Goal: Information Seeking & Learning: Learn about a topic

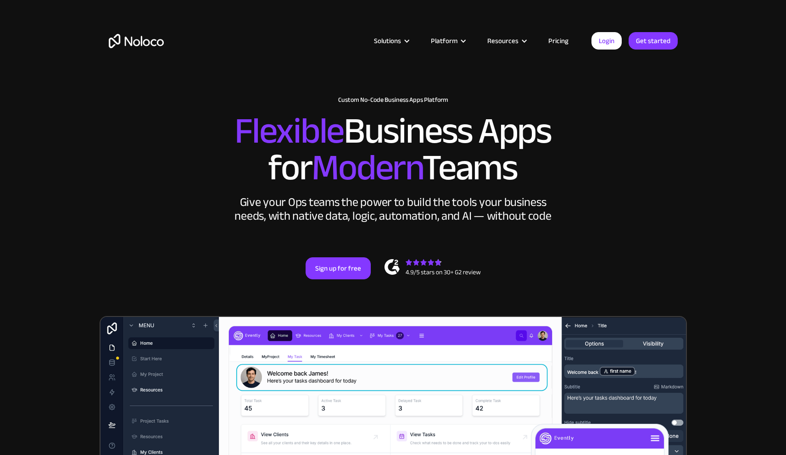
drag, startPoint x: 301, startPoint y: 136, endPoint x: 544, endPoint y: 168, distance: 244.8
click at [544, 169] on h2 "Flexible Business Apps for Modern Teams" at bounding box center [393, 149] width 569 height 73
click at [544, 168] on h2 "Flexible Business Apps for Modern Teams" at bounding box center [393, 149] width 569 height 73
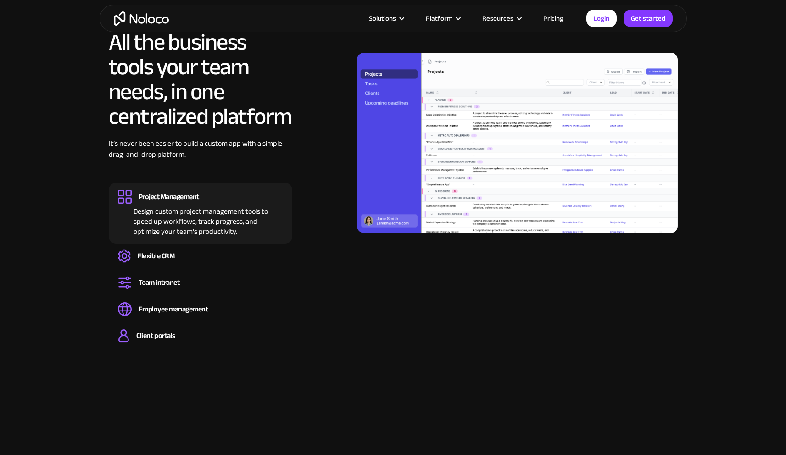
scroll to position [829, 0]
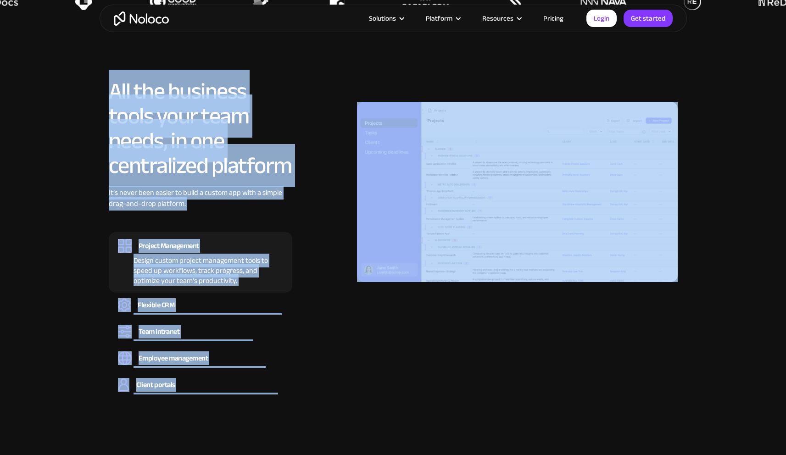
drag, startPoint x: 170, startPoint y: 98, endPoint x: 273, endPoint y: 194, distance: 140.9
click at [307, 183] on section "All the business tools your team needs, in one centralized platform It’s never …" at bounding box center [393, 228] width 786 height 390
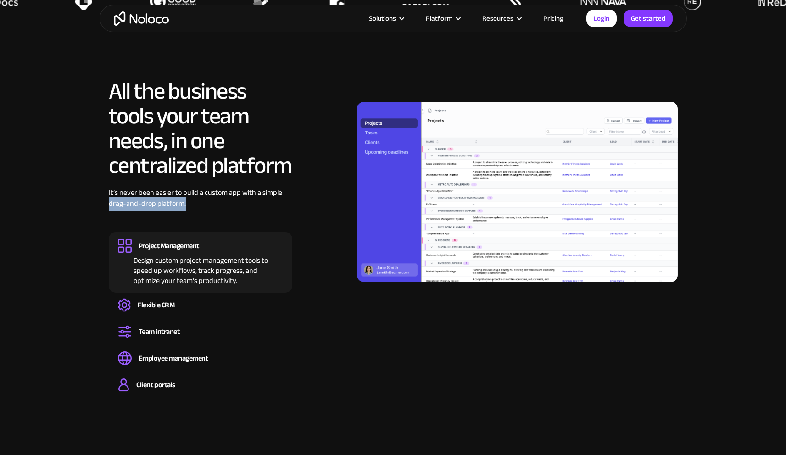
drag, startPoint x: 273, startPoint y: 194, endPoint x: 252, endPoint y: 200, distance: 21.5
click at [252, 200] on div "It’s never been easier to build a custom app with a simple drag-and-drop platfo…" at bounding box center [200, 205] width 183 height 36
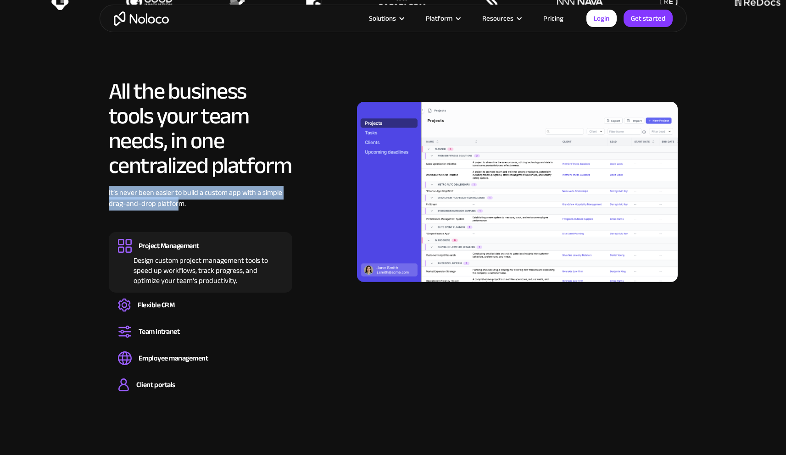
drag, startPoint x: 131, startPoint y: 196, endPoint x: 87, endPoint y: 194, distance: 44.1
click at [87, 194] on section "All the business tools your team needs, in one centralized platform It’s never …" at bounding box center [393, 228] width 786 height 390
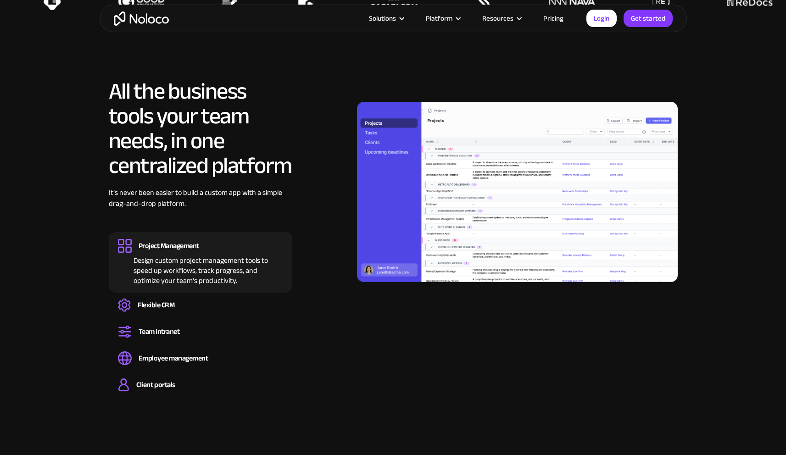
drag, startPoint x: 160, startPoint y: 195, endPoint x: 179, endPoint y: 196, distance: 19.3
click at [179, 196] on div "It’s never been easier to build a custom app with a simple drag-and-drop platfo…" at bounding box center [200, 205] width 183 height 36
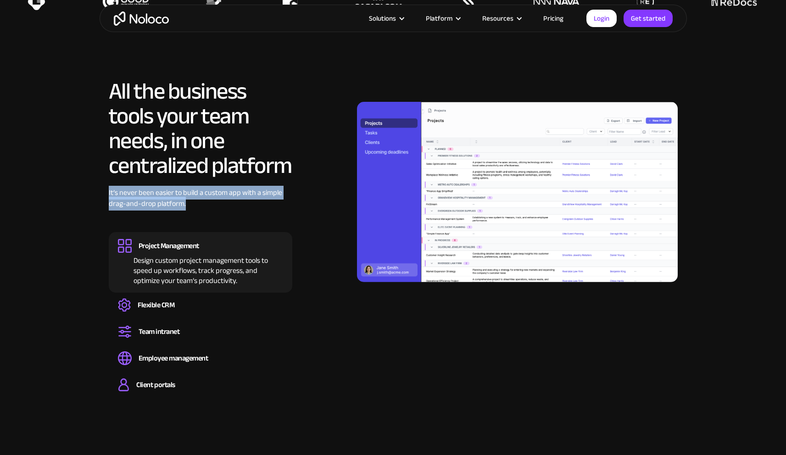
drag, startPoint x: 97, startPoint y: 191, endPoint x: 213, endPoint y: 204, distance: 116.3
click at [213, 204] on section "All the business tools your team needs, in one centralized platform It’s never …" at bounding box center [393, 228] width 786 height 390
click at [213, 204] on div "It’s never been easier to build a custom app with a simple drag-and-drop platfo…" at bounding box center [200, 205] width 183 height 36
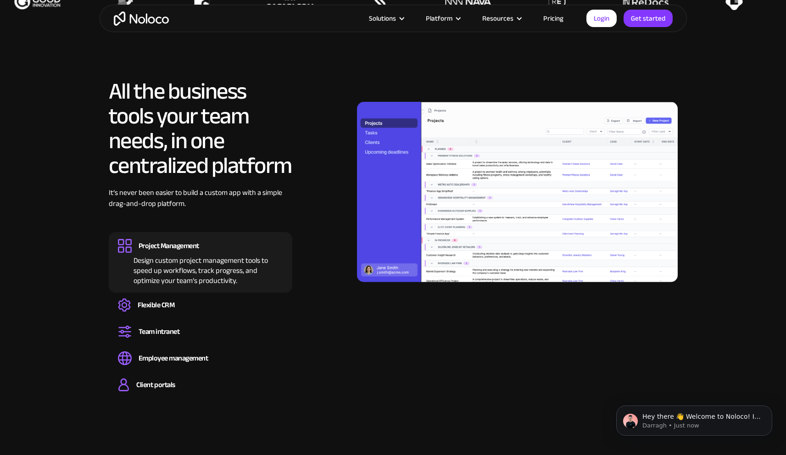
scroll to position [0, 0]
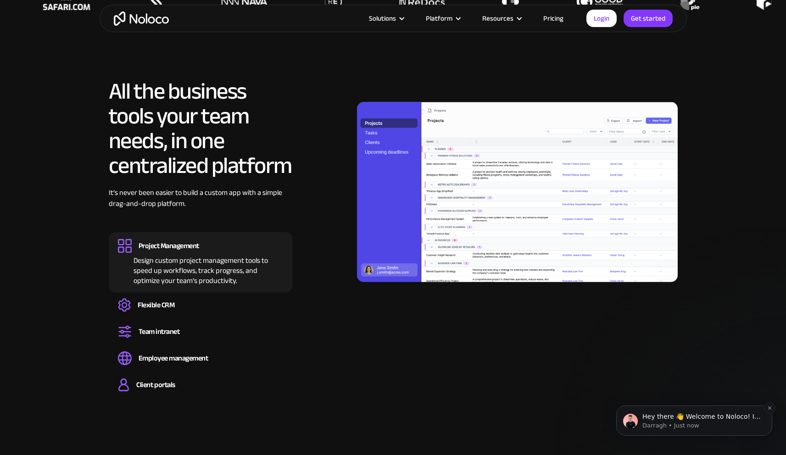
click at [712, 428] on p "Darragh • Just now" at bounding box center [701, 426] width 118 height 8
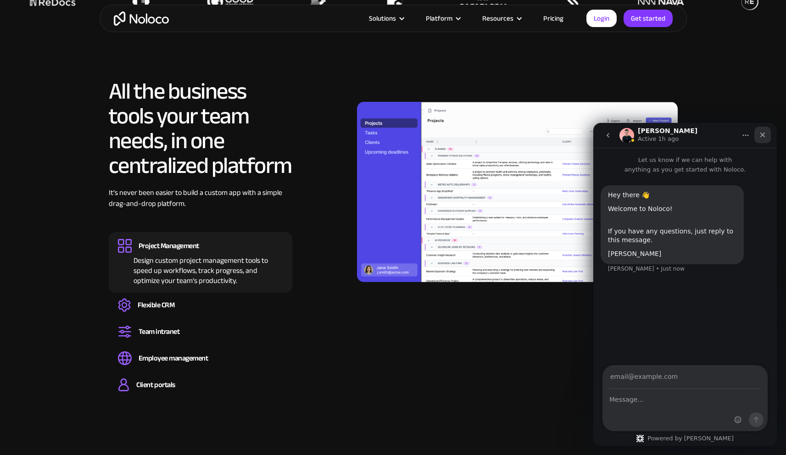
click at [761, 132] on icon "Close" at bounding box center [762, 134] width 7 height 7
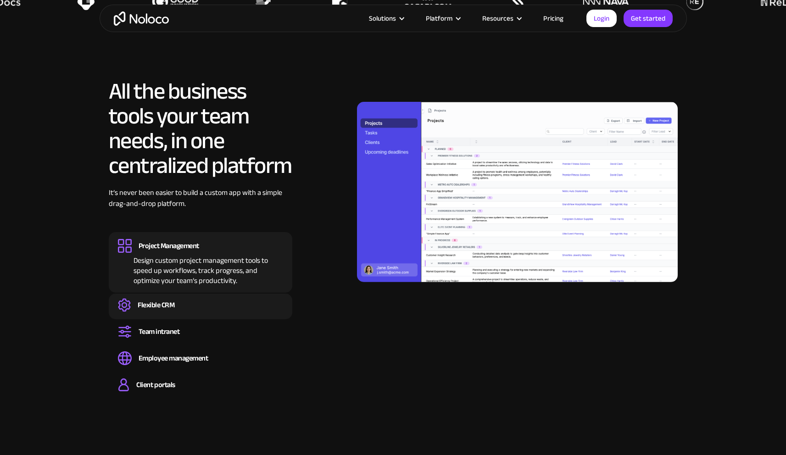
click at [141, 302] on div "Flexible CRM" at bounding box center [156, 305] width 37 height 10
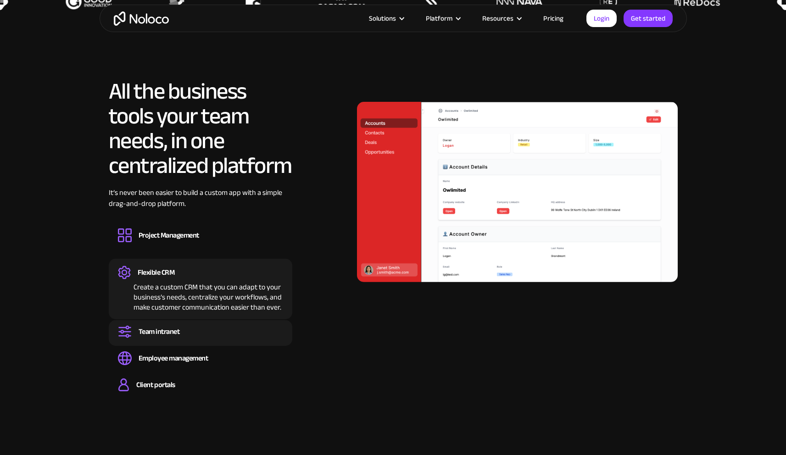
click at [180, 330] on div "Team intranet" at bounding box center [200, 332] width 165 height 14
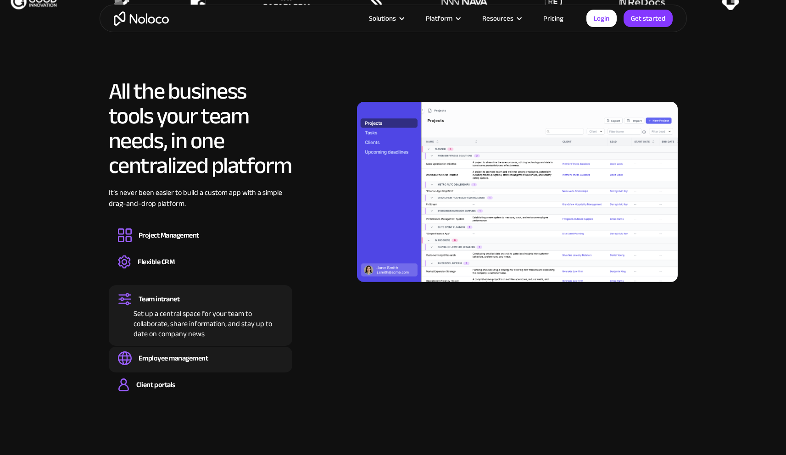
click at [188, 347] on div "Employee management Easily manage employee information, track performance, and …" at bounding box center [200, 360] width 183 height 26
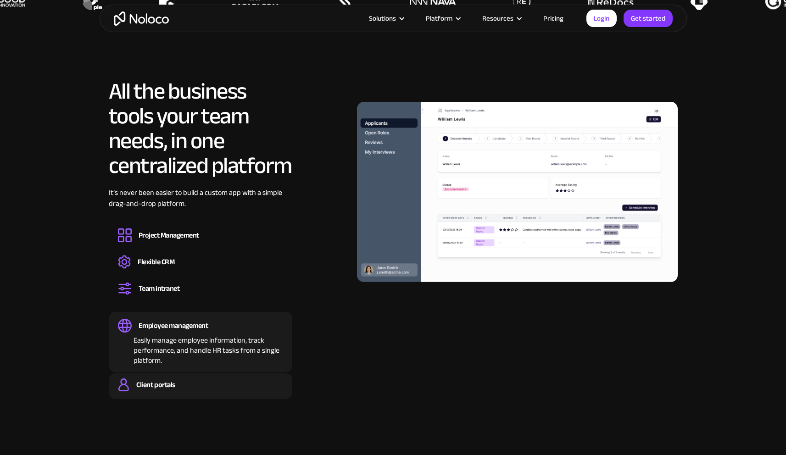
click at [180, 384] on div "Client portals" at bounding box center [200, 385] width 165 height 14
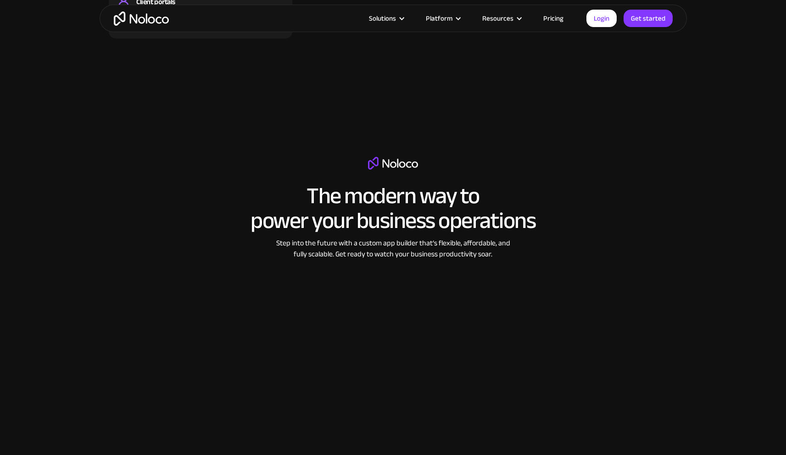
scroll to position [1368, 0]
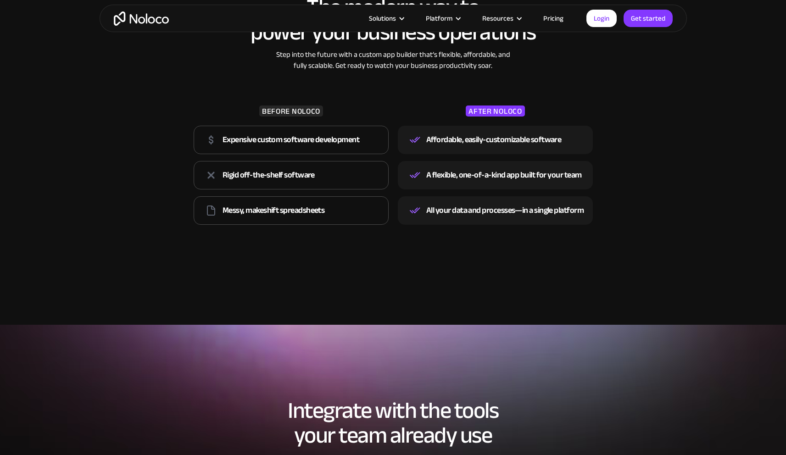
click at [552, 19] on link "Pricing" at bounding box center [553, 18] width 43 height 12
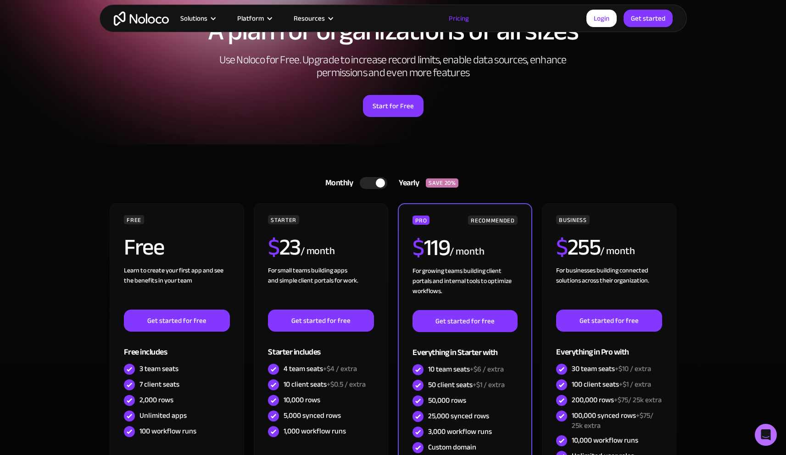
click at [374, 178] on div at bounding box center [374, 183] width 28 height 12
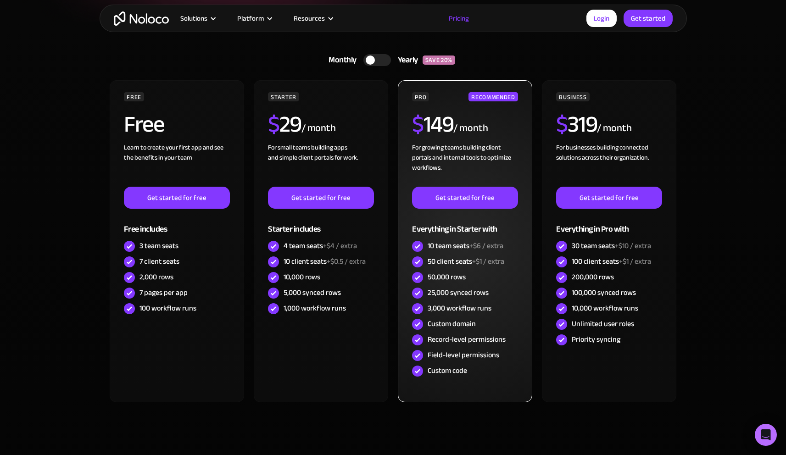
scroll to position [155, 0]
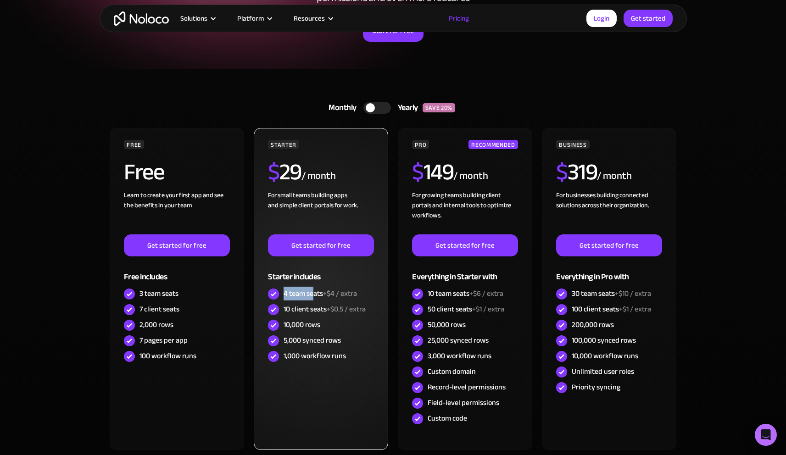
drag, startPoint x: 286, startPoint y: 295, endPoint x: 314, endPoint y: 293, distance: 28.6
click at [314, 293] on div "4 team seats +$4 / extra" at bounding box center [319, 294] width 73 height 10
click at [315, 293] on div "4 team seats +$4 / extra" at bounding box center [319, 294] width 73 height 10
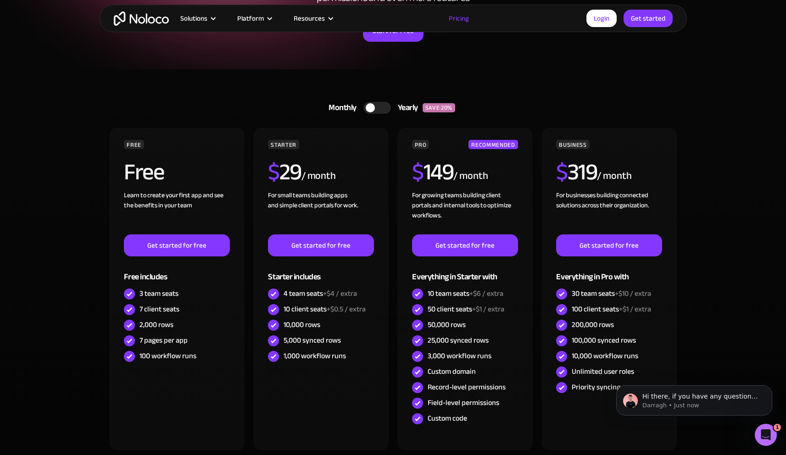
scroll to position [0, 0]
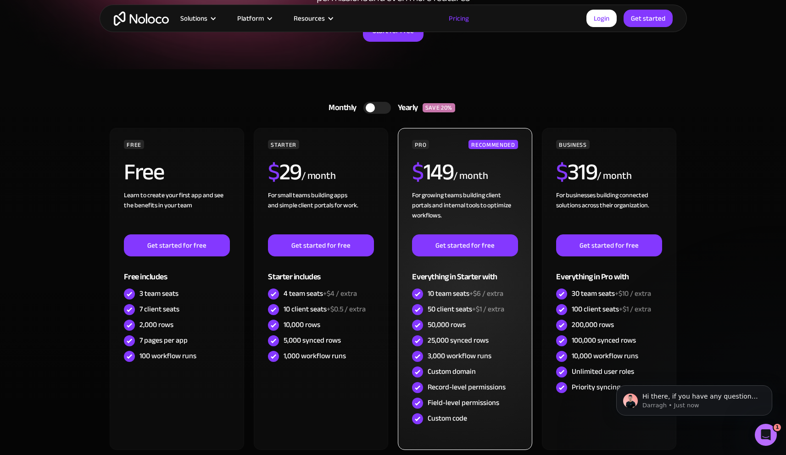
drag, startPoint x: 434, startPoint y: 293, endPoint x: 449, endPoint y: 298, distance: 15.5
click at [449, 298] on div "10 team seats +$6 / extra" at bounding box center [466, 294] width 76 height 10
drag, startPoint x: 466, startPoint y: 294, endPoint x: 446, endPoint y: 293, distance: 20.7
click at [445, 293] on div "10 team seats +$6 / extra" at bounding box center [466, 294] width 76 height 10
click at [446, 293] on div "10 team seats +$6 / extra" at bounding box center [466, 294] width 76 height 10
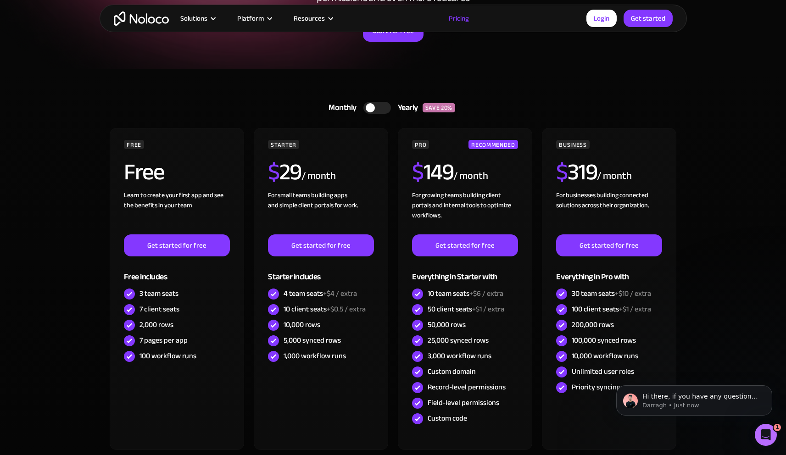
click at [387, 107] on div at bounding box center [377, 108] width 28 height 12
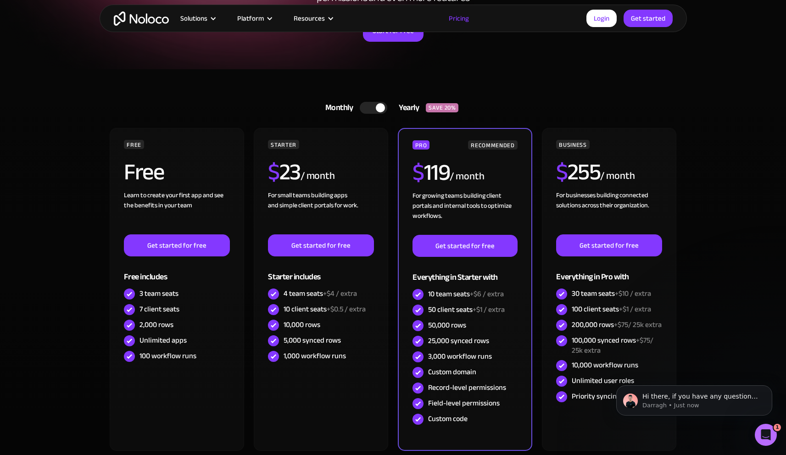
click at [379, 107] on div at bounding box center [380, 107] width 9 height 9
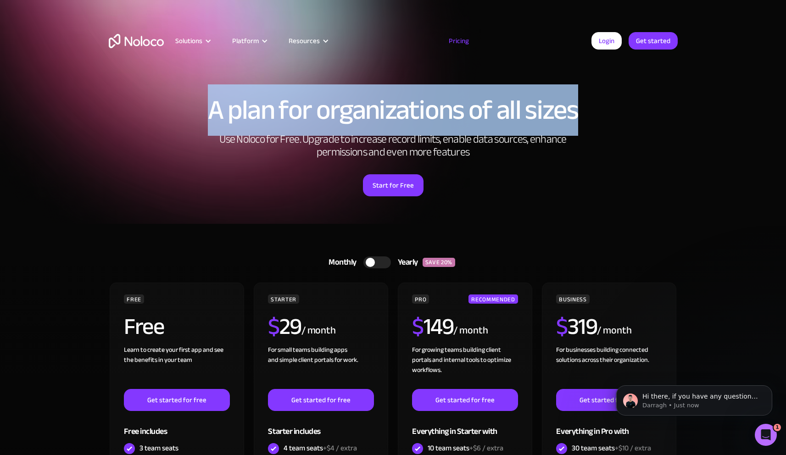
drag, startPoint x: 359, startPoint y: 100, endPoint x: 602, endPoint y: 107, distance: 243.2
click at [603, 107] on h1 "A plan for organizations of all sizes" at bounding box center [393, 110] width 569 height 28
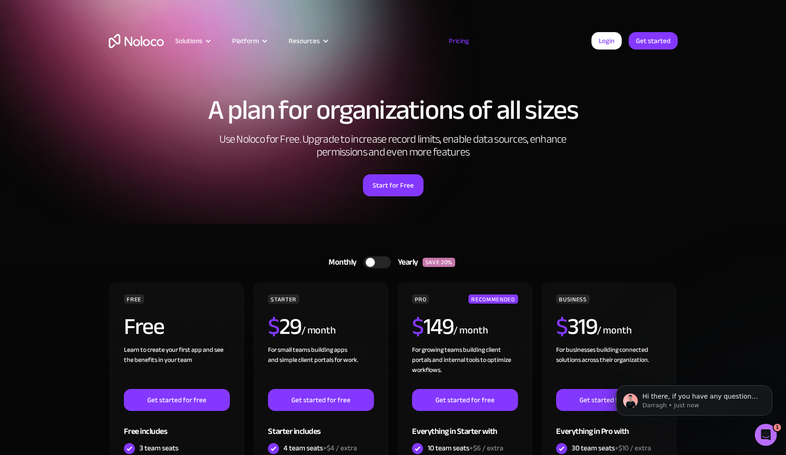
click at [597, 108] on h1 "A plan for organizations of all sizes" at bounding box center [393, 110] width 569 height 28
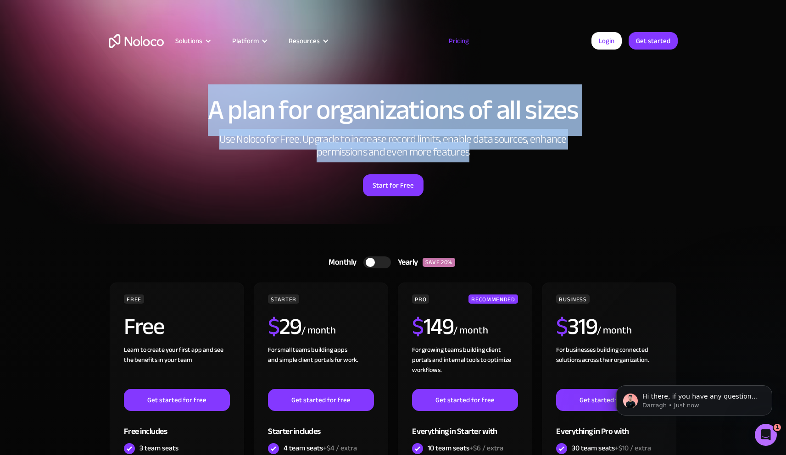
drag, startPoint x: 494, startPoint y: 156, endPoint x: 169, endPoint y: 108, distance: 328.2
click at [166, 108] on div "A plan for organizations of all sizes Use Noloco for Free. Upgrade to increase …" at bounding box center [393, 146] width 587 height 155
click at [170, 108] on h1 "A plan for organizations of all sizes" at bounding box center [393, 110] width 569 height 28
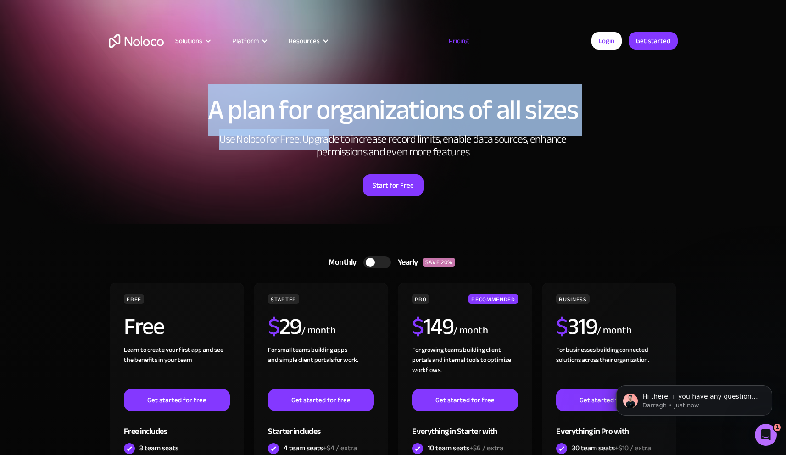
drag, startPoint x: 266, startPoint y: 105, endPoint x: 360, endPoint y: 144, distance: 102.6
click at [335, 143] on div "A plan for organizations of all sizes Use Noloco for Free. Upgrade to increase …" at bounding box center [393, 146] width 587 height 155
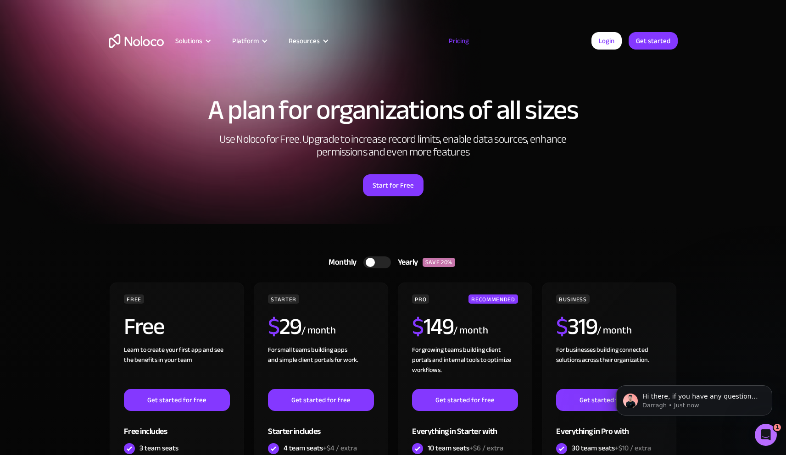
click at [367, 145] on h2 "Use Noloco for Free. Upgrade to increase record limits, enable data sources, en…" at bounding box center [393, 146] width 367 height 26
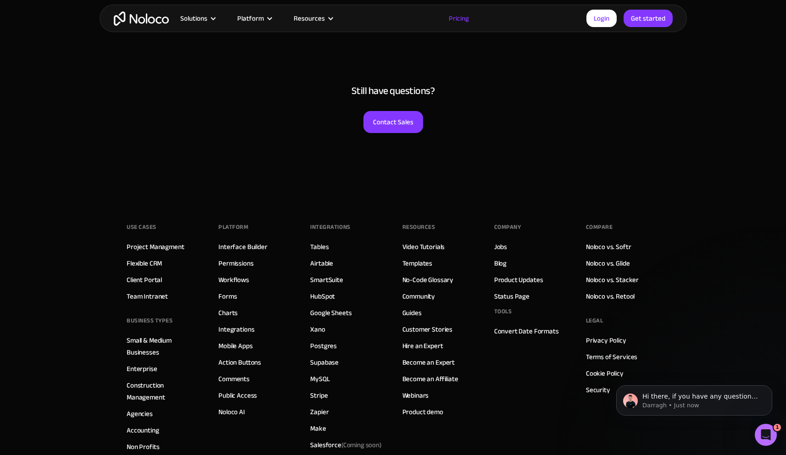
scroll to position [4653, 0]
